Goal: Browse casually

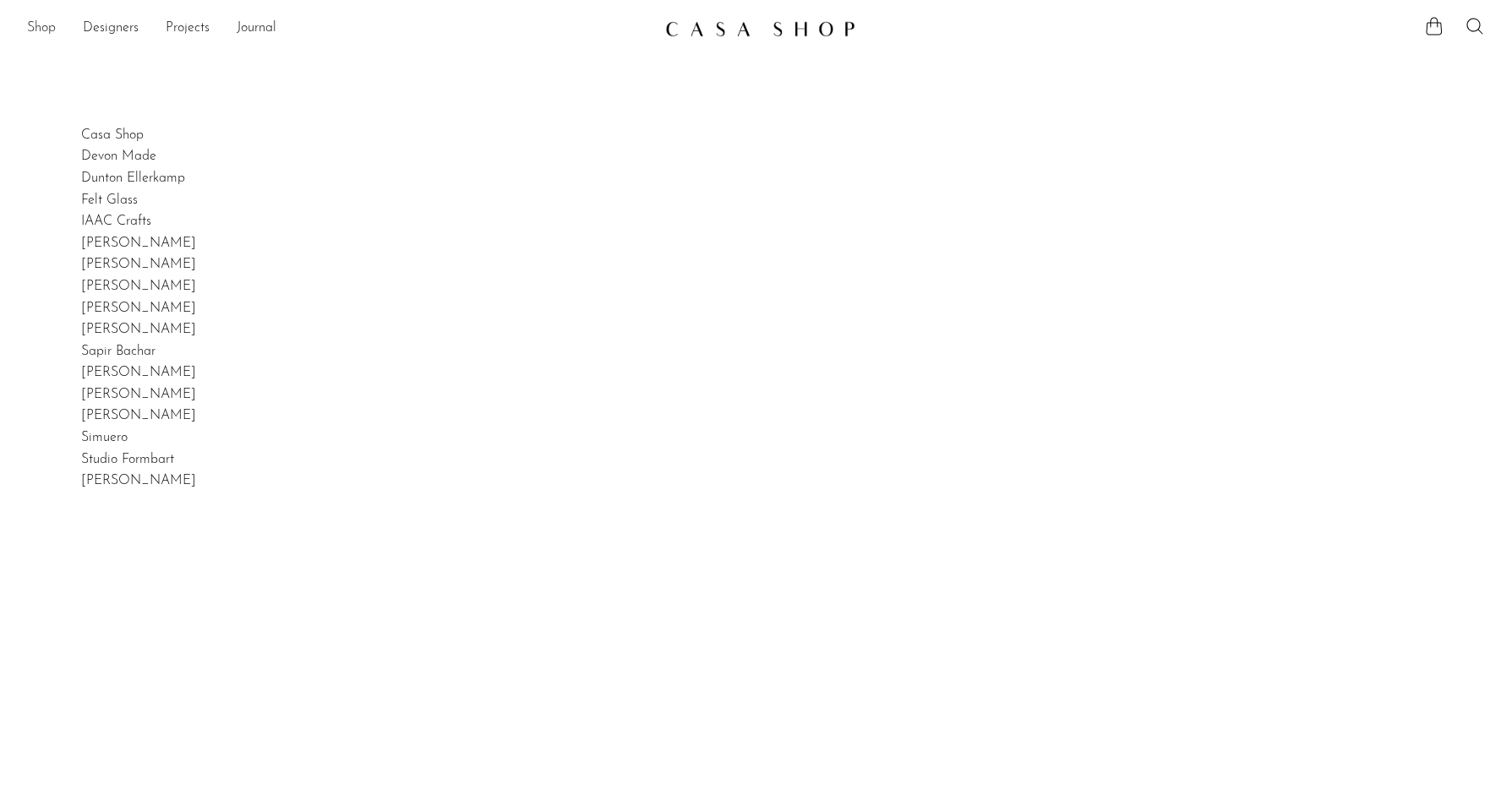
click at [55, 29] on link "Shop" at bounding box center [42, 28] width 29 height 22
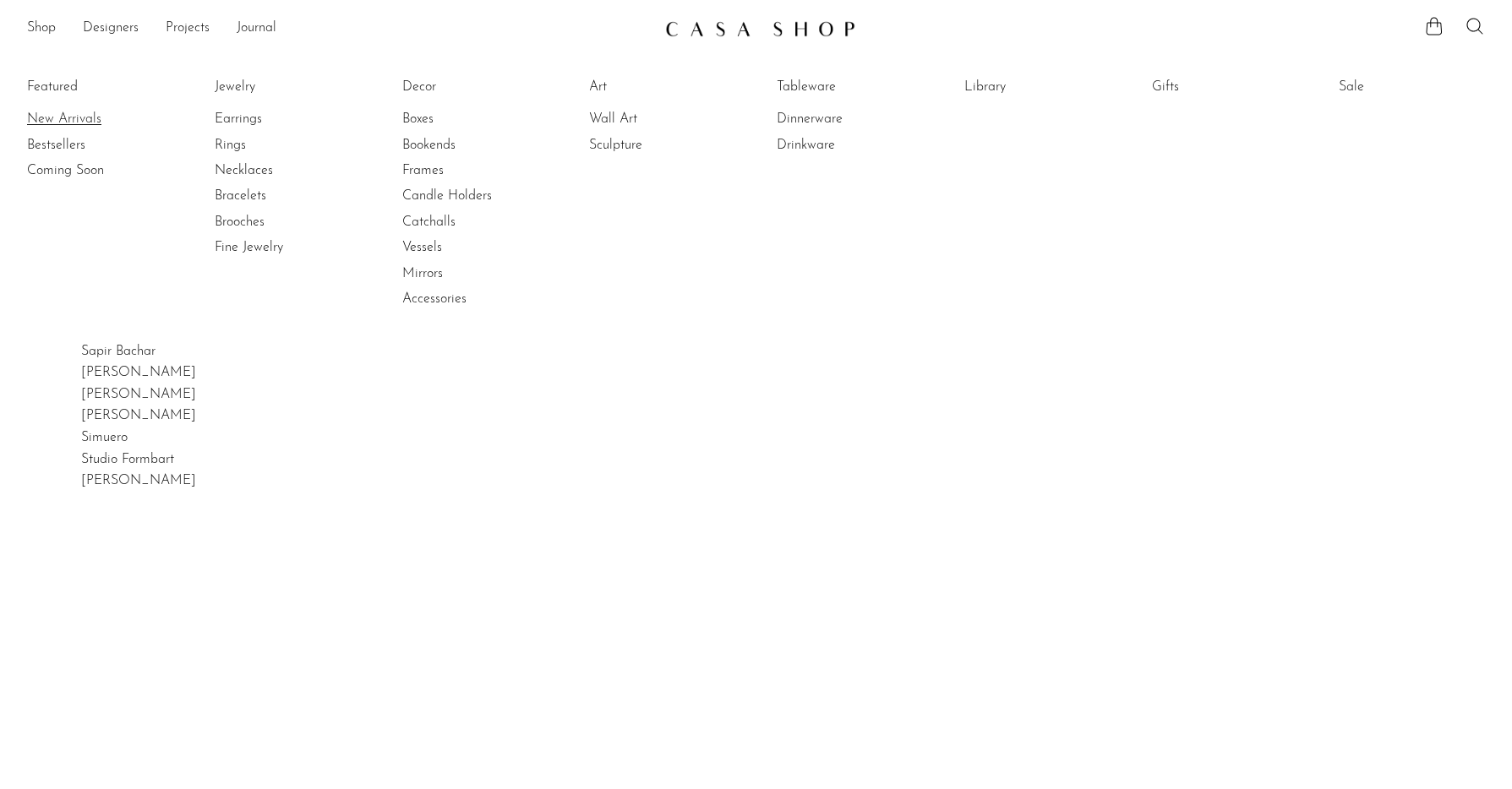
click at [66, 113] on link "New Arrivals" at bounding box center [90, 119] width 126 height 18
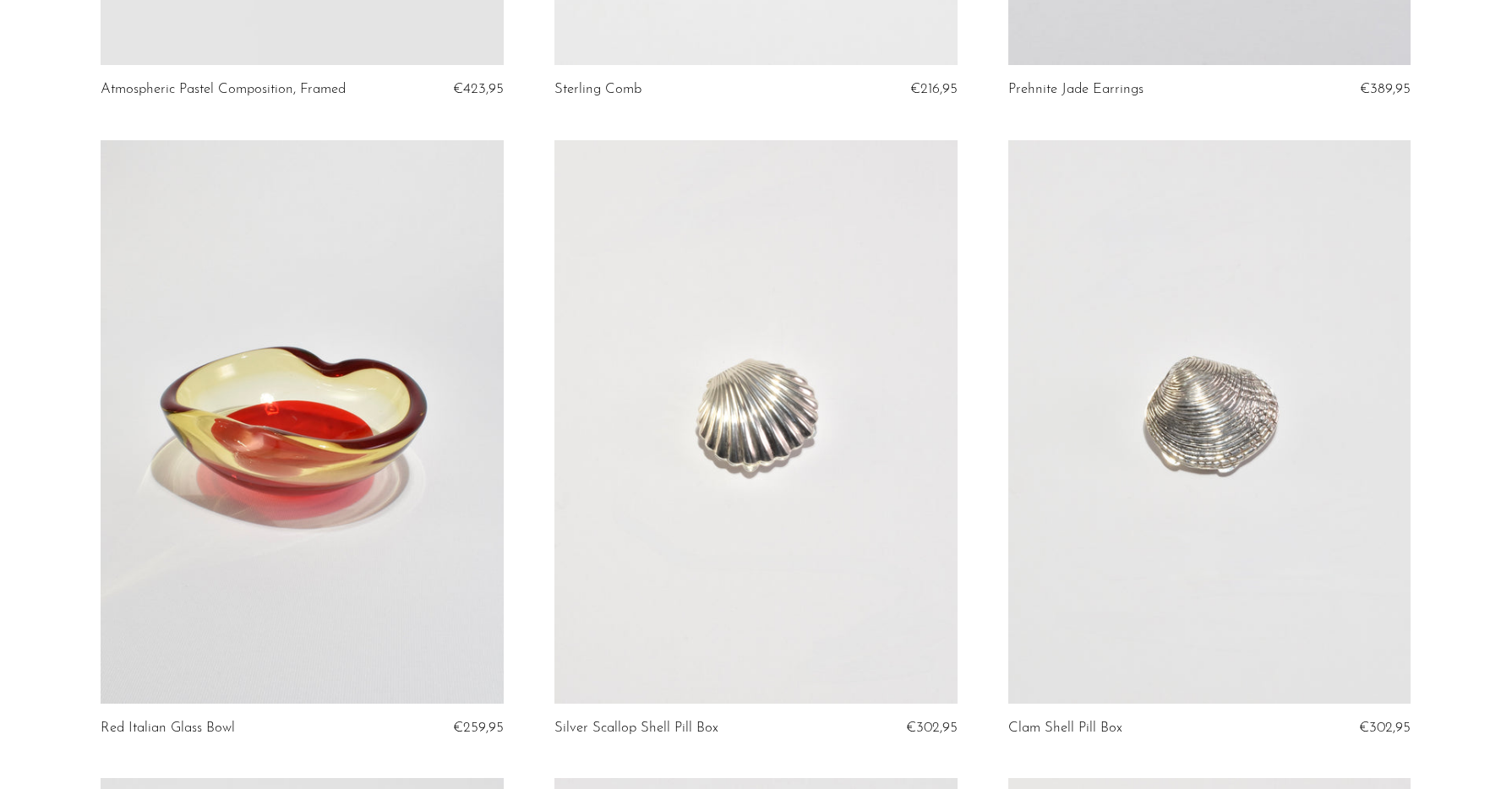
scroll to position [3217, 0]
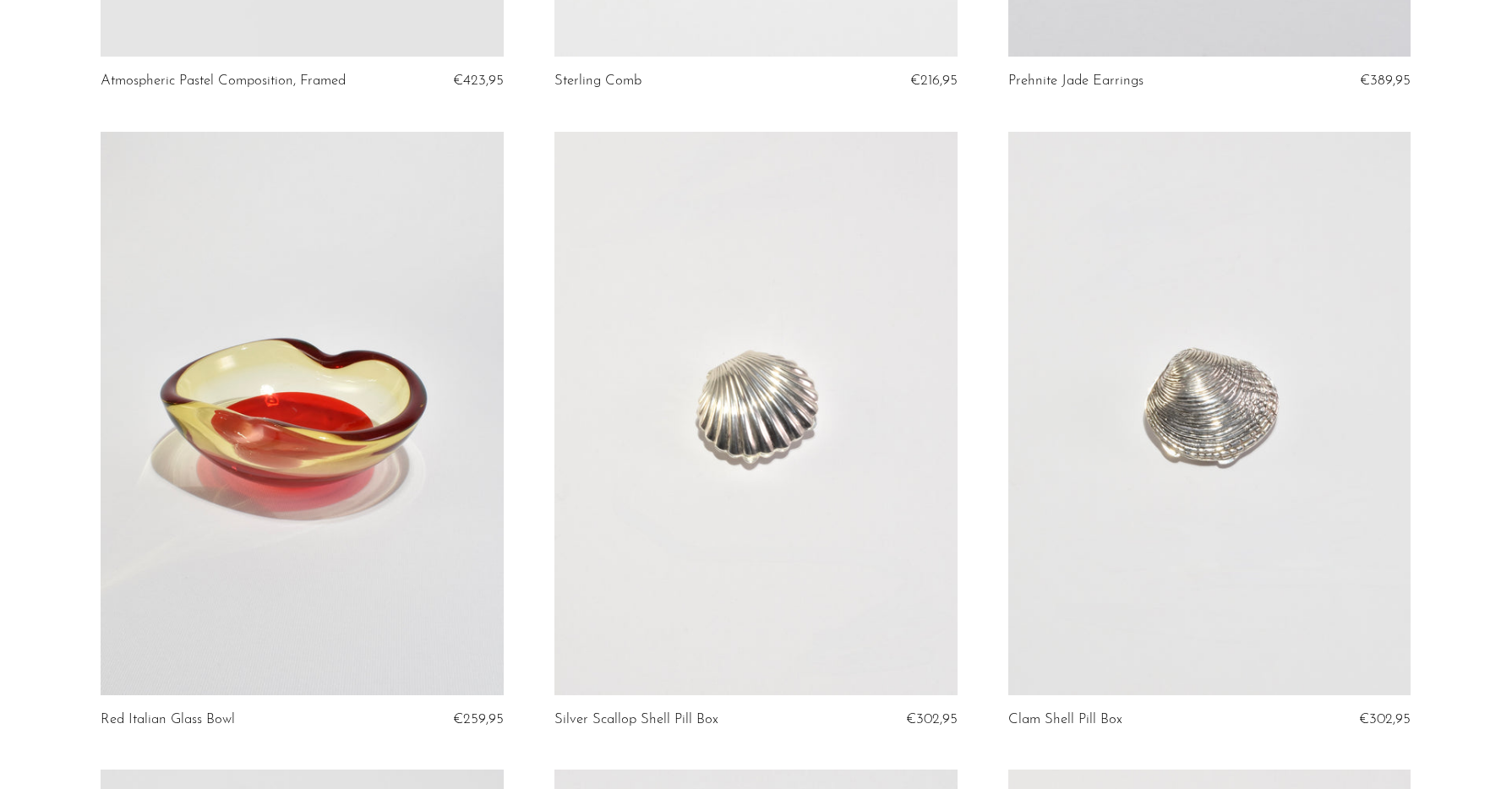
click at [825, 416] on link at bounding box center [755, 414] width 403 height 564
click at [1207, 431] on link at bounding box center [1209, 414] width 403 height 564
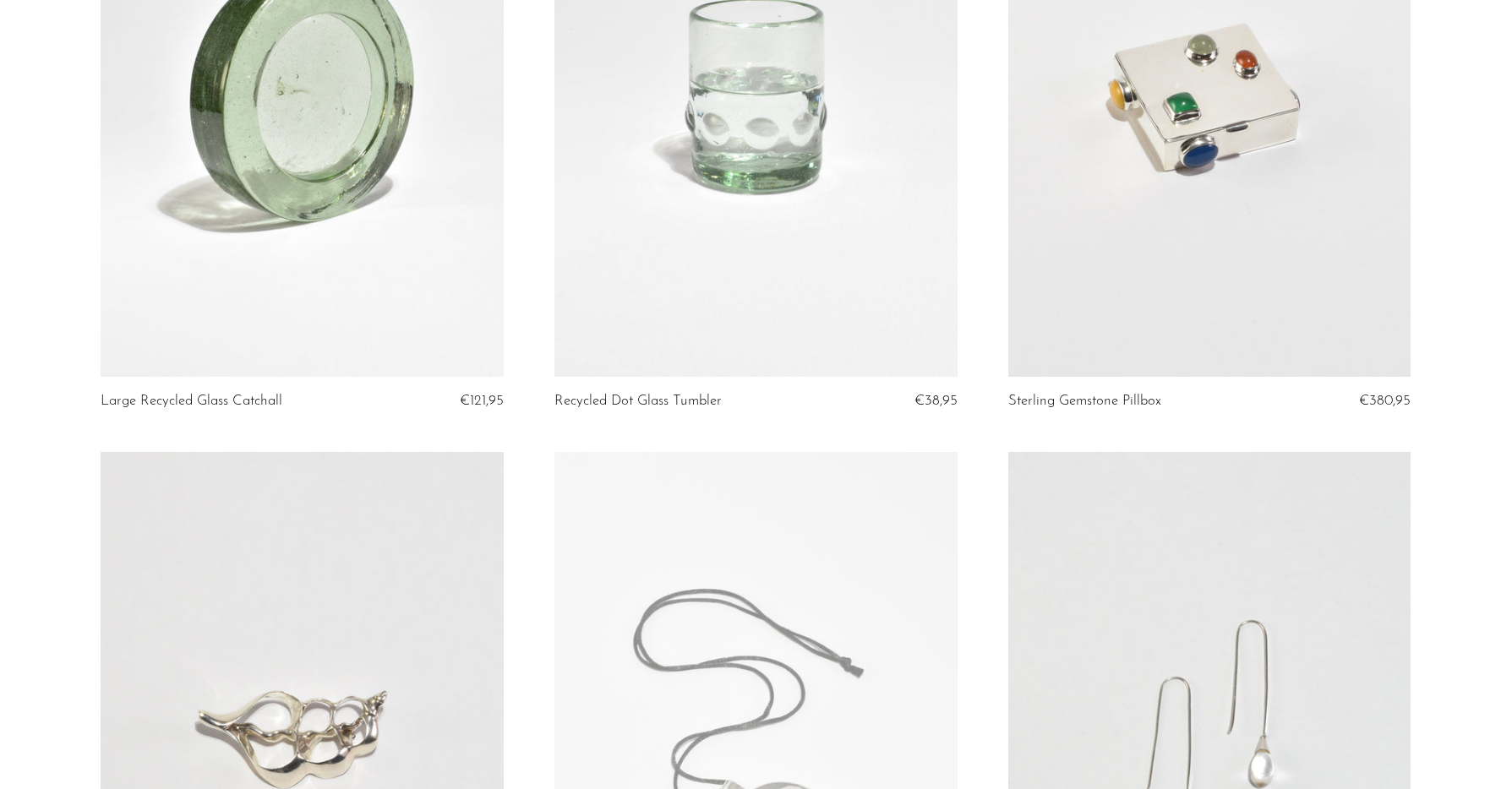
scroll to position [315, 0]
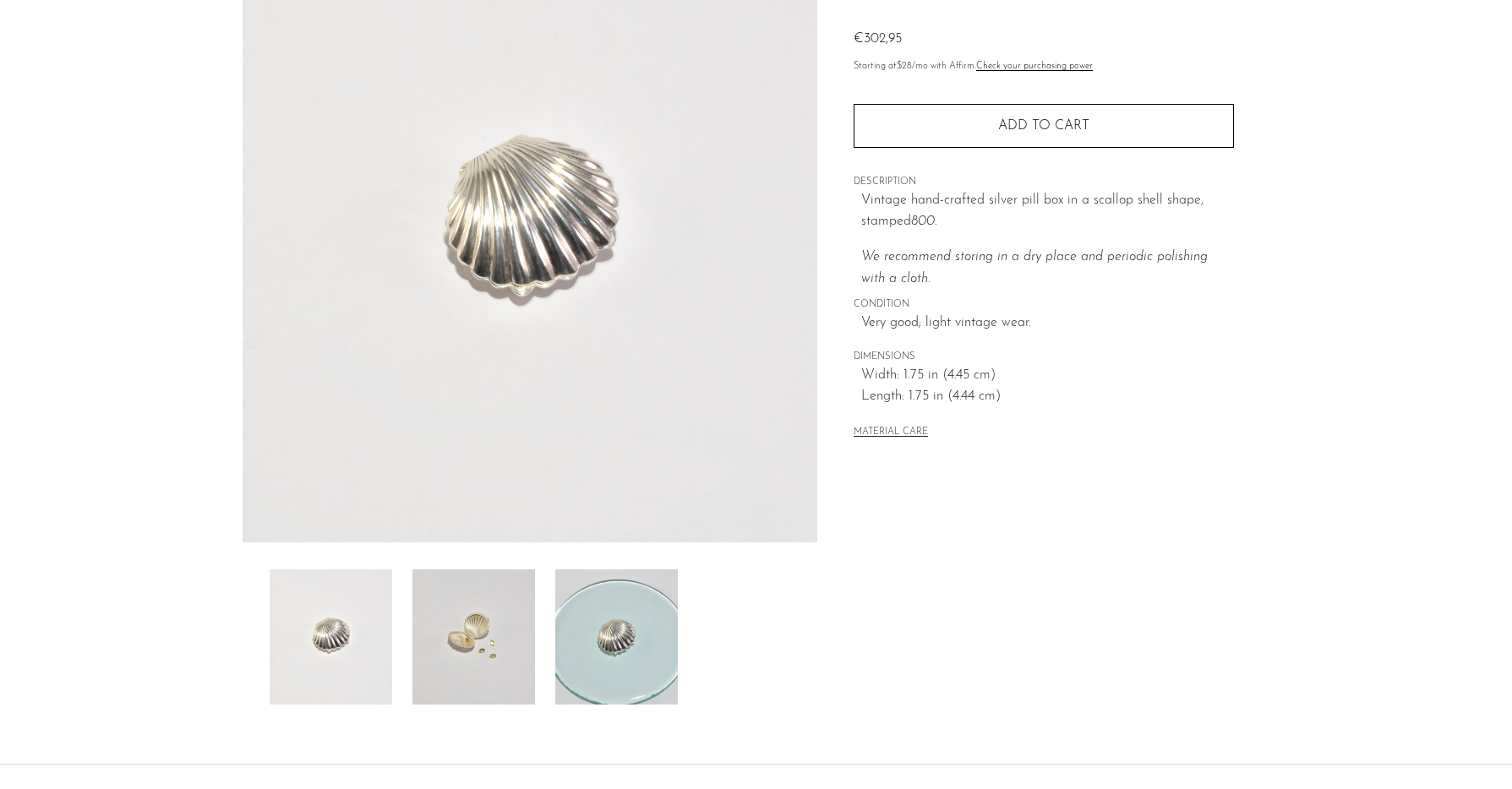
scroll to position [191, 0]
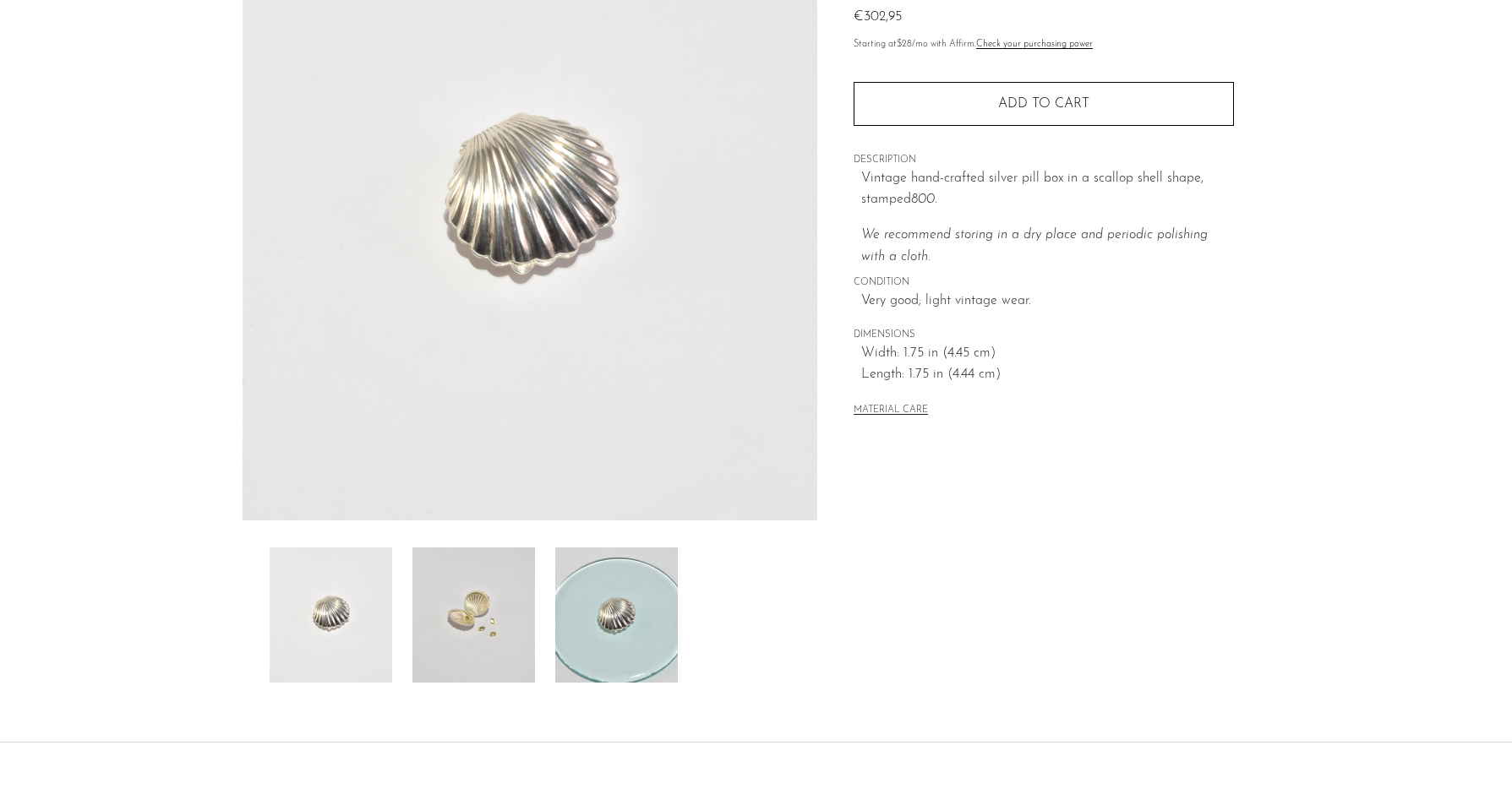
click at [497, 611] on img at bounding box center [473, 615] width 122 height 135
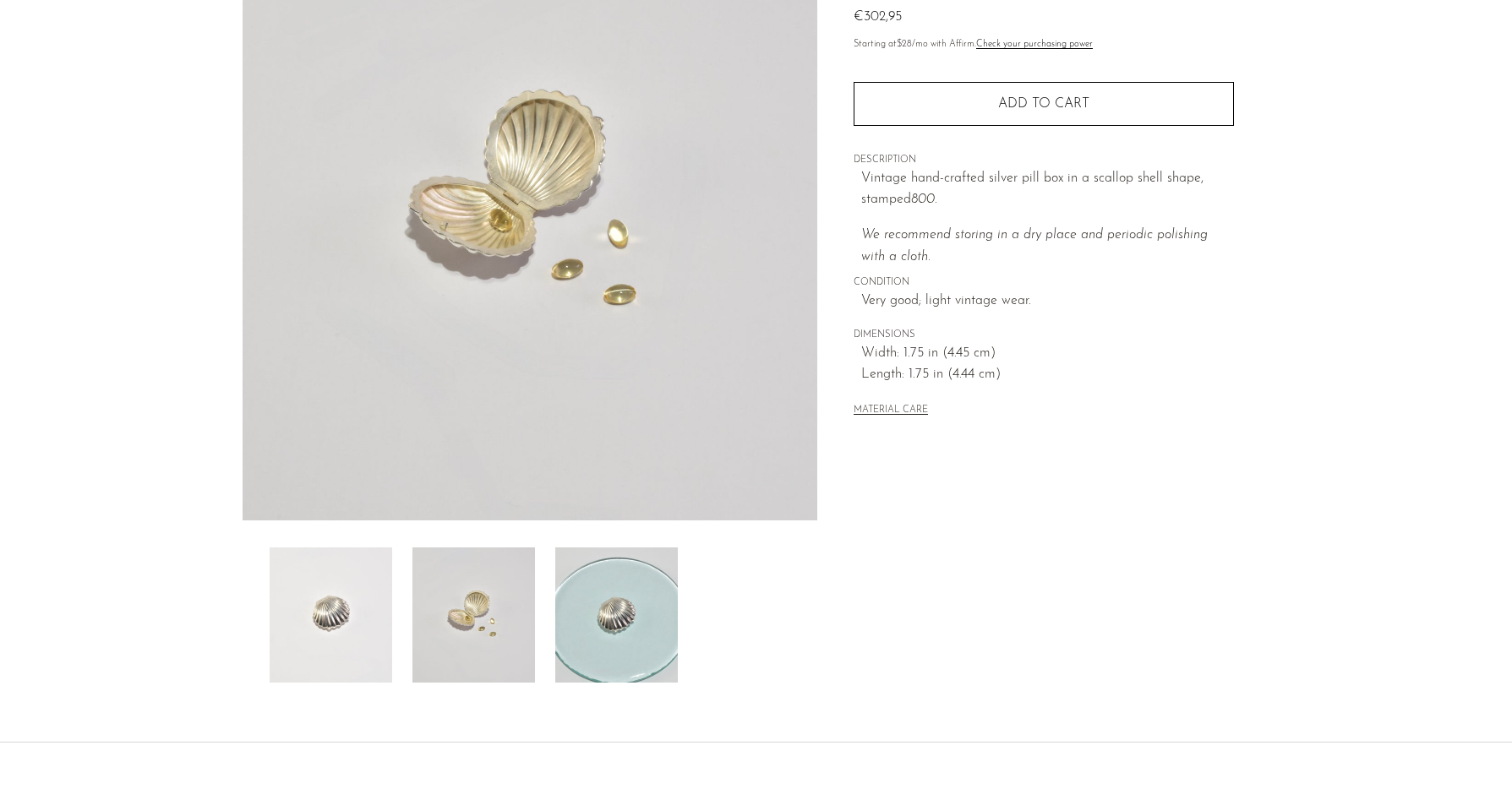
click at [592, 600] on img at bounding box center [616, 615] width 122 height 135
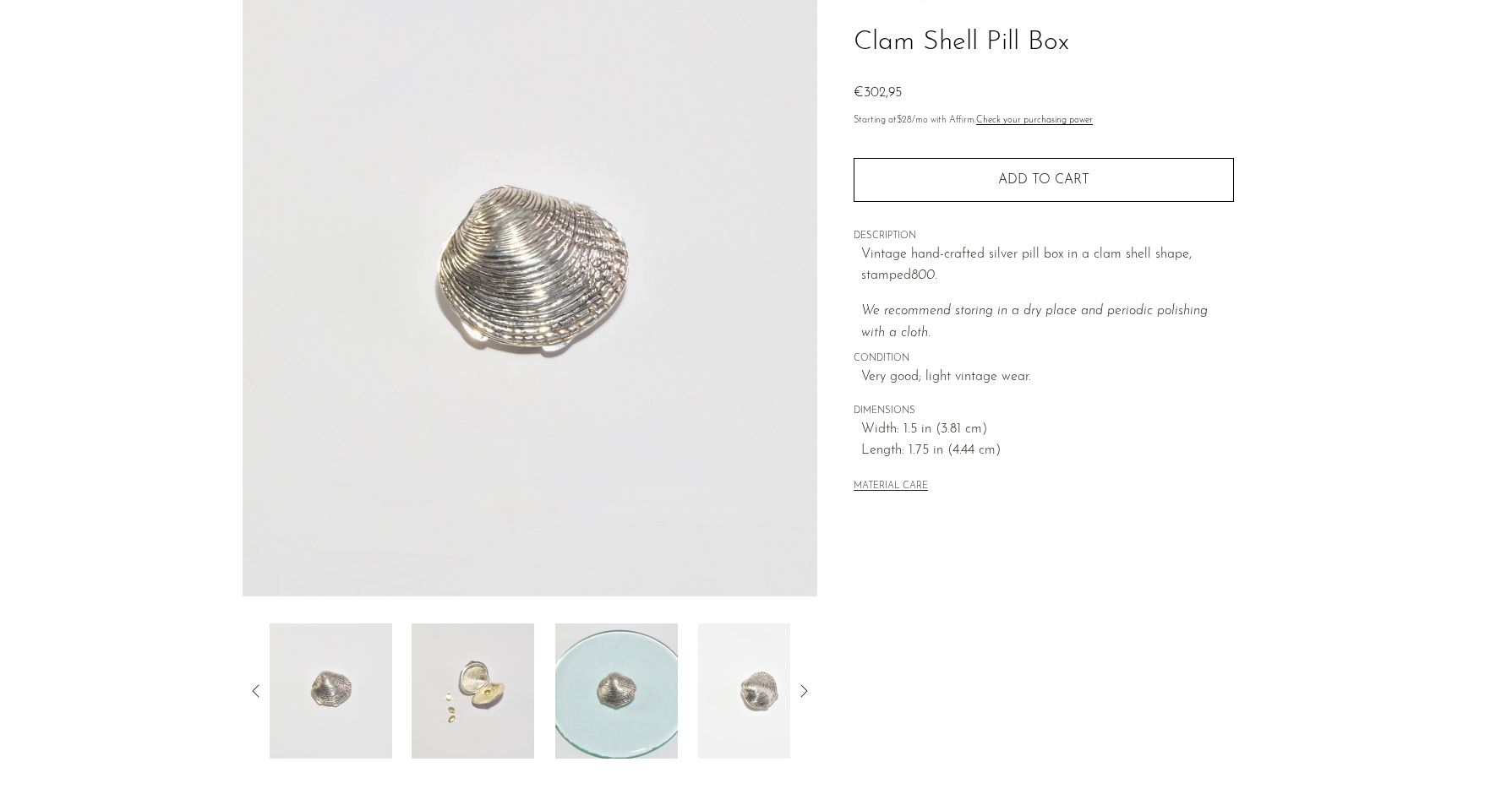
scroll to position [139, 0]
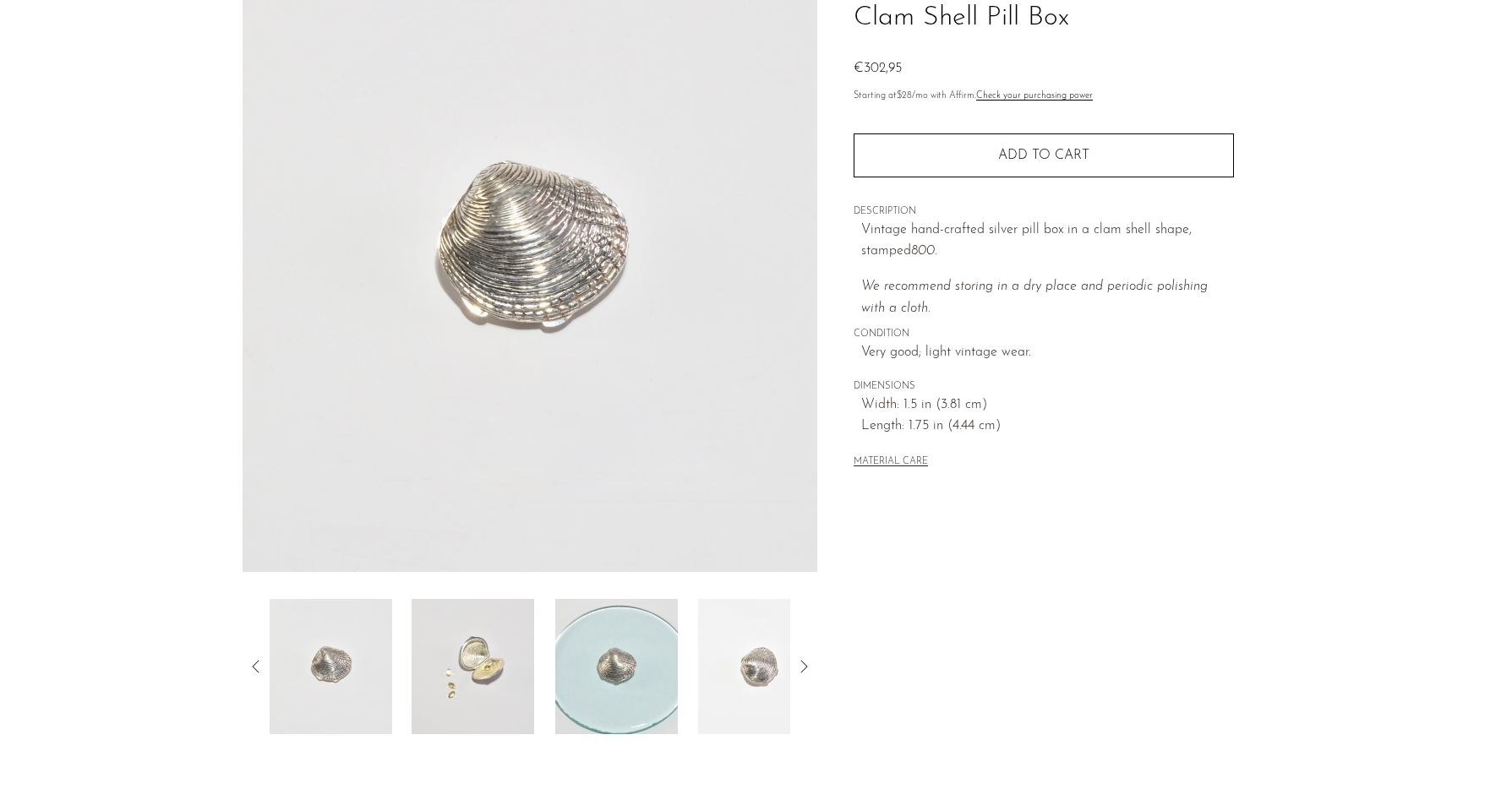
click at [483, 704] on img at bounding box center [473, 667] width 122 height 135
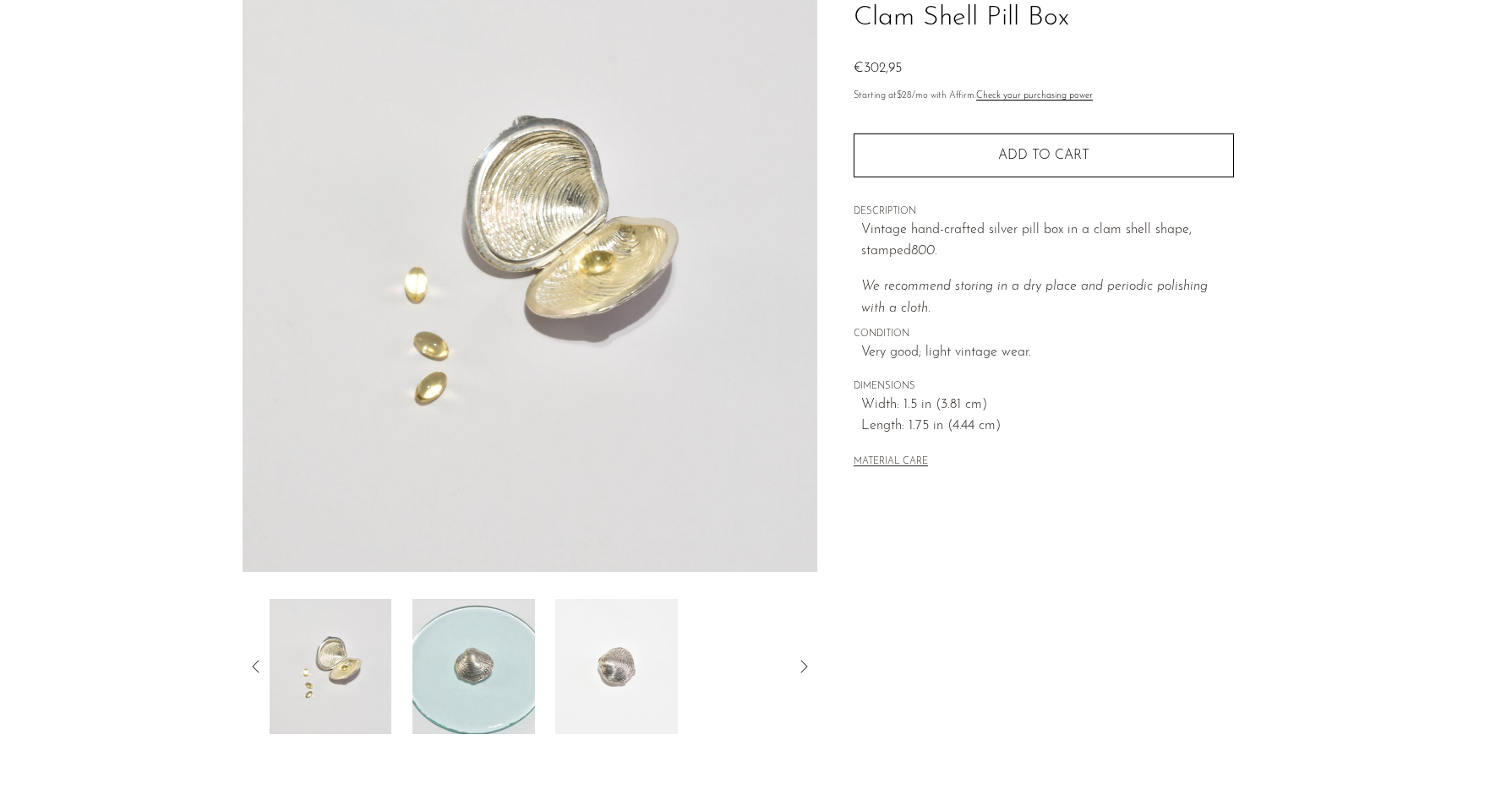
click at [522, 651] on img at bounding box center [473, 667] width 122 height 135
